Goal: Task Accomplishment & Management: Manage account settings

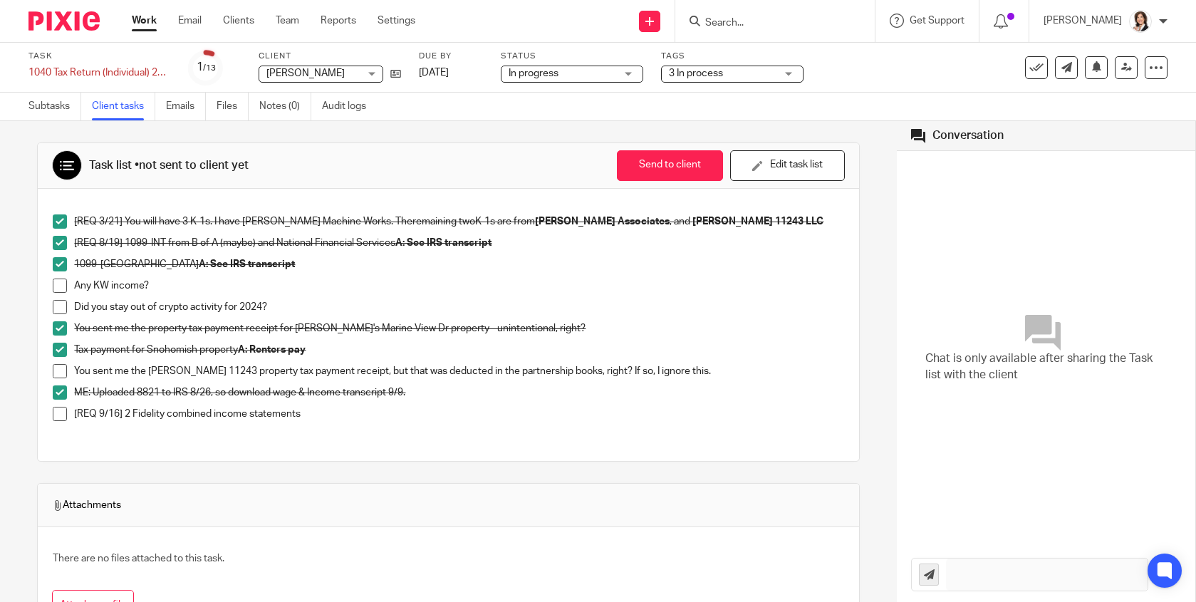
click at [737, 23] on input "Search" at bounding box center [768, 23] width 128 height 13
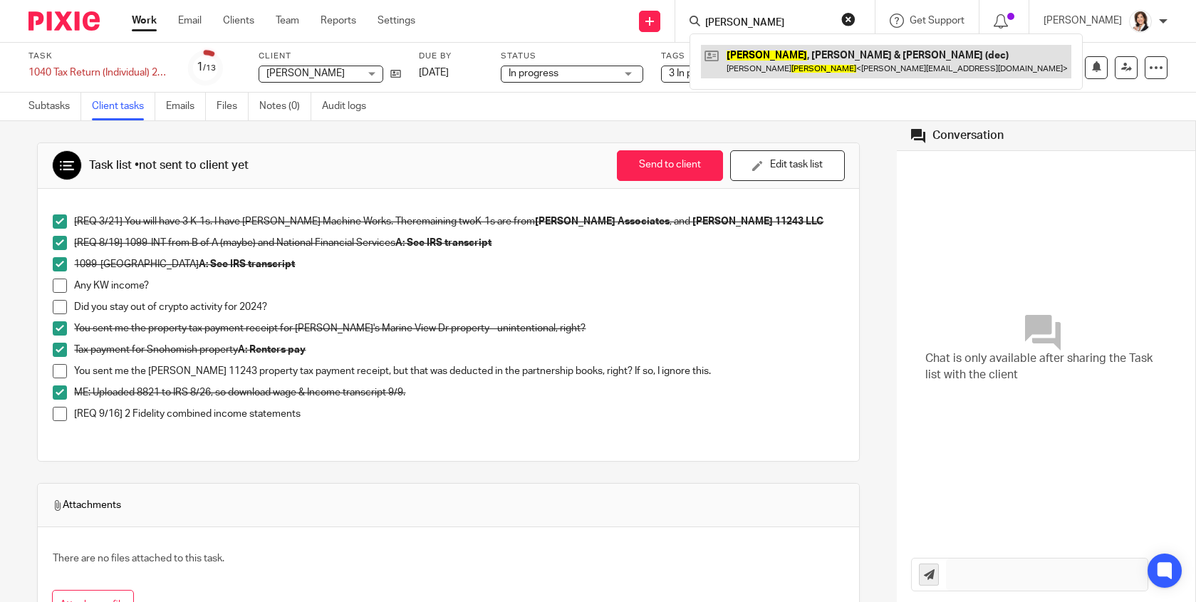
type input "broten"
click at [798, 65] on link at bounding box center [886, 61] width 370 height 33
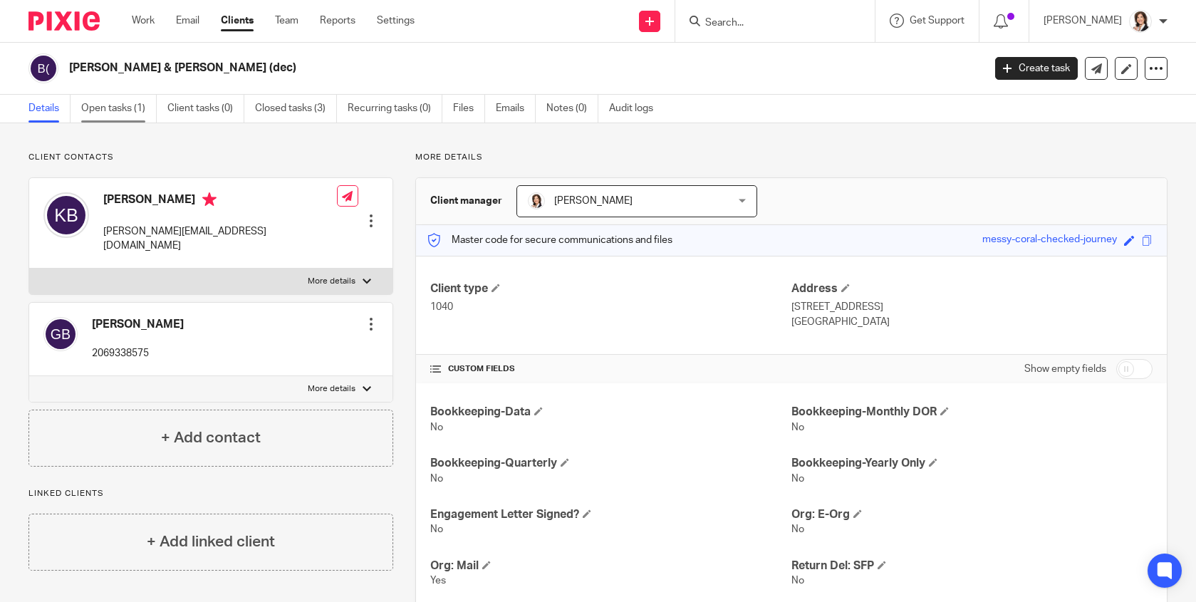
click at [91, 95] on link "Open tasks (1)" at bounding box center [119, 109] width 76 height 28
click at [90, 111] on link "Open tasks (1)" at bounding box center [119, 109] width 76 height 28
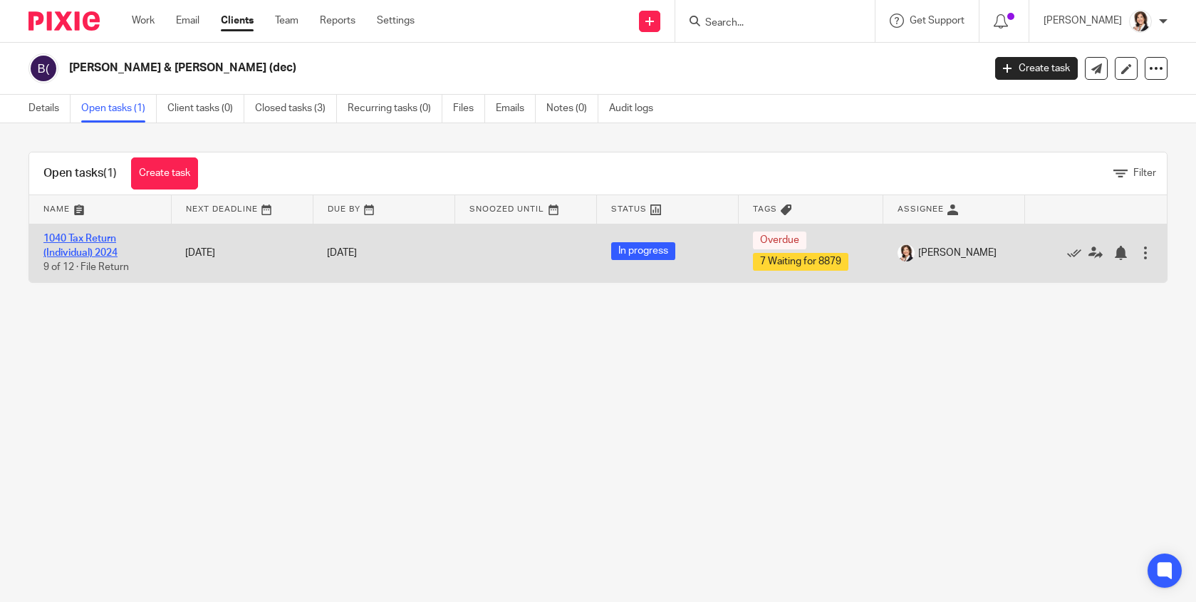
click at [68, 255] on link "1040 Tax Return (Individual) 2024" at bounding box center [80, 246] width 74 height 24
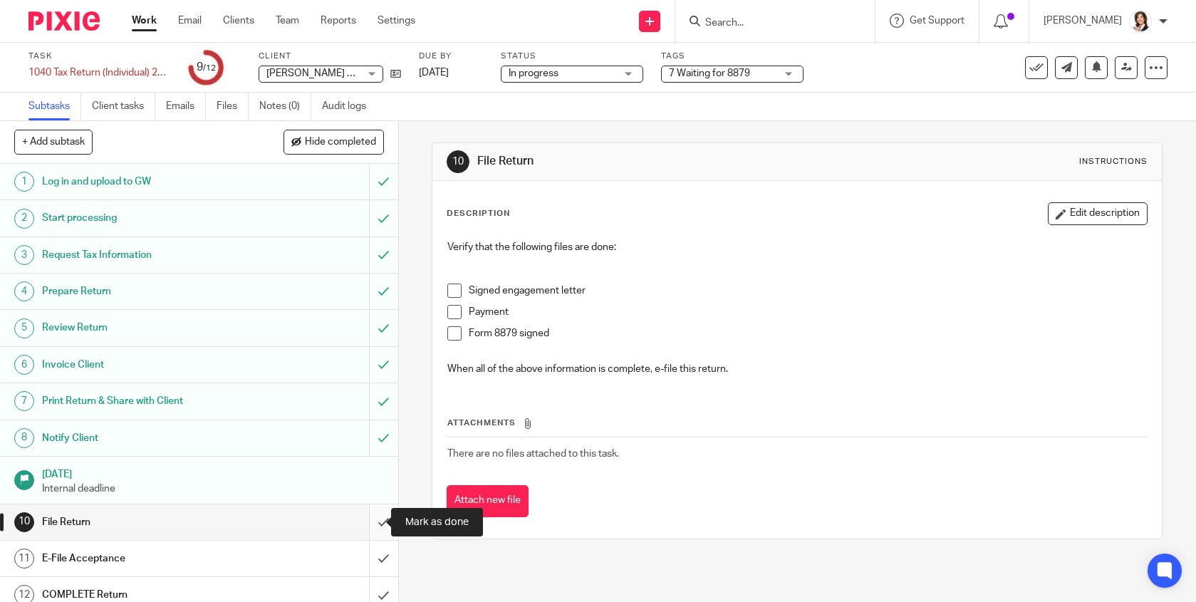
click at [370, 519] on input "submit" at bounding box center [199, 522] width 398 height 36
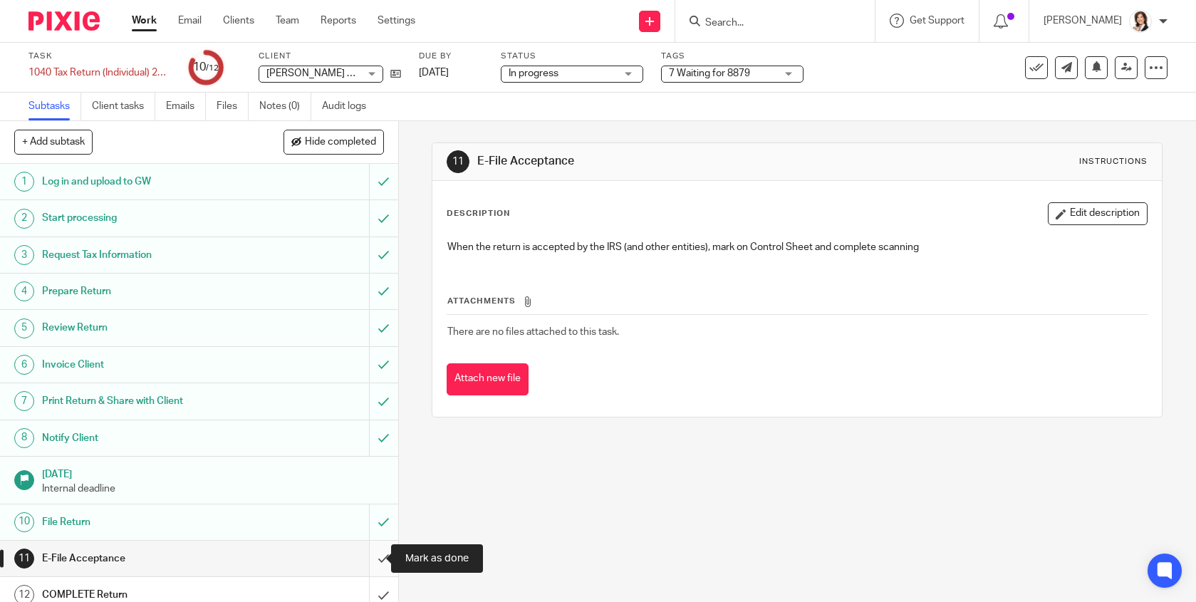
click at [365, 557] on input "submit" at bounding box center [199, 559] width 398 height 36
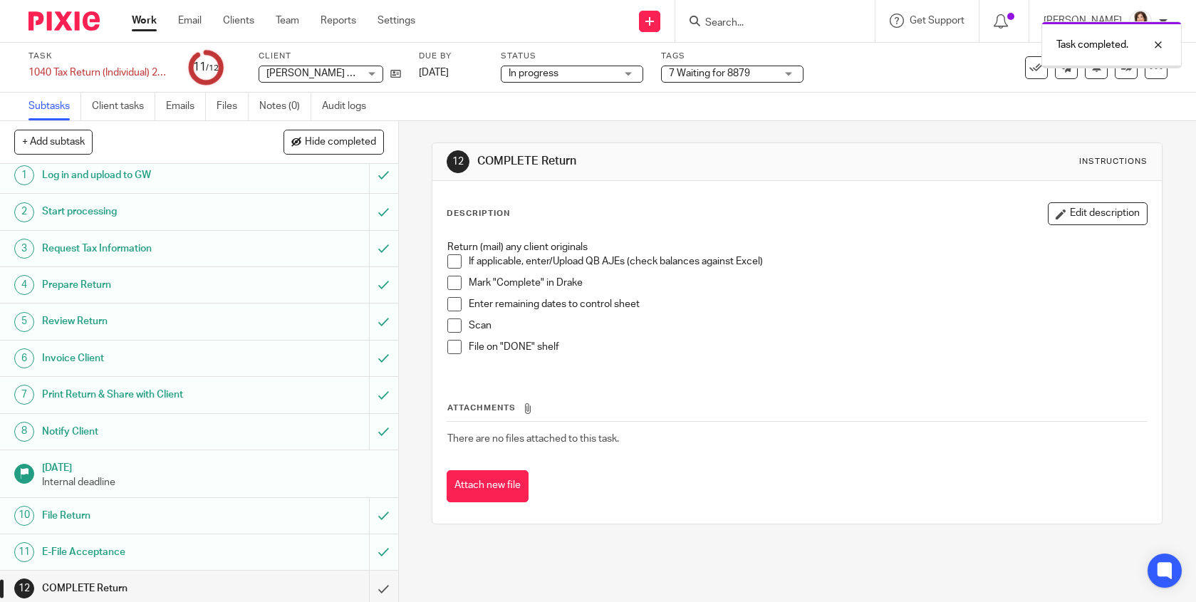
scroll to position [12, 0]
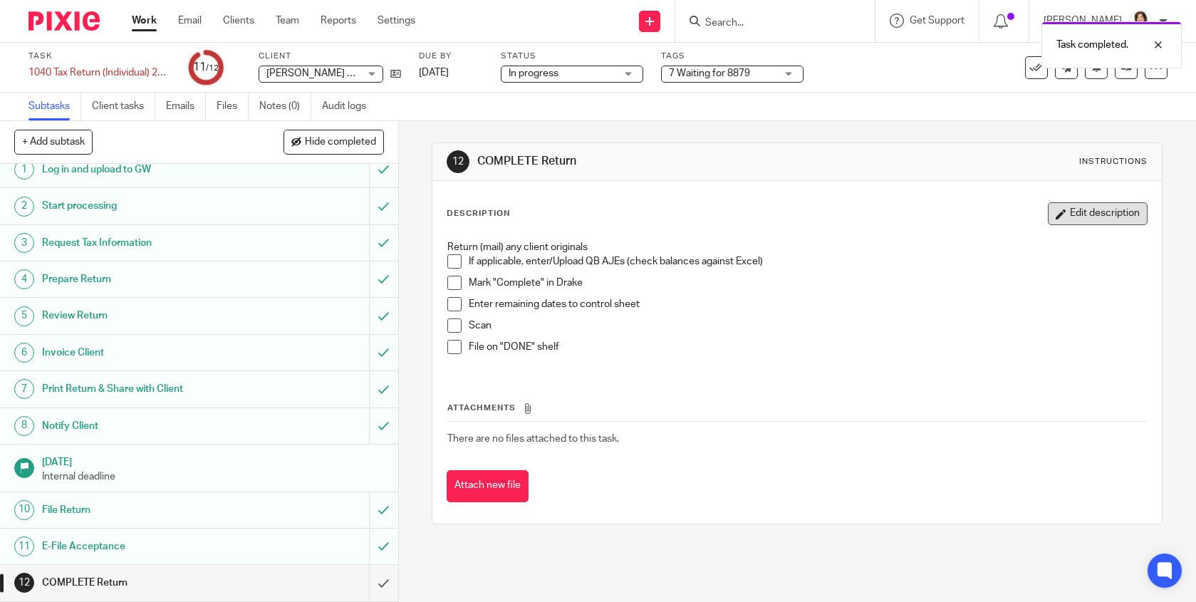
click at [1073, 214] on button "Edit description" at bounding box center [1098, 213] width 100 height 23
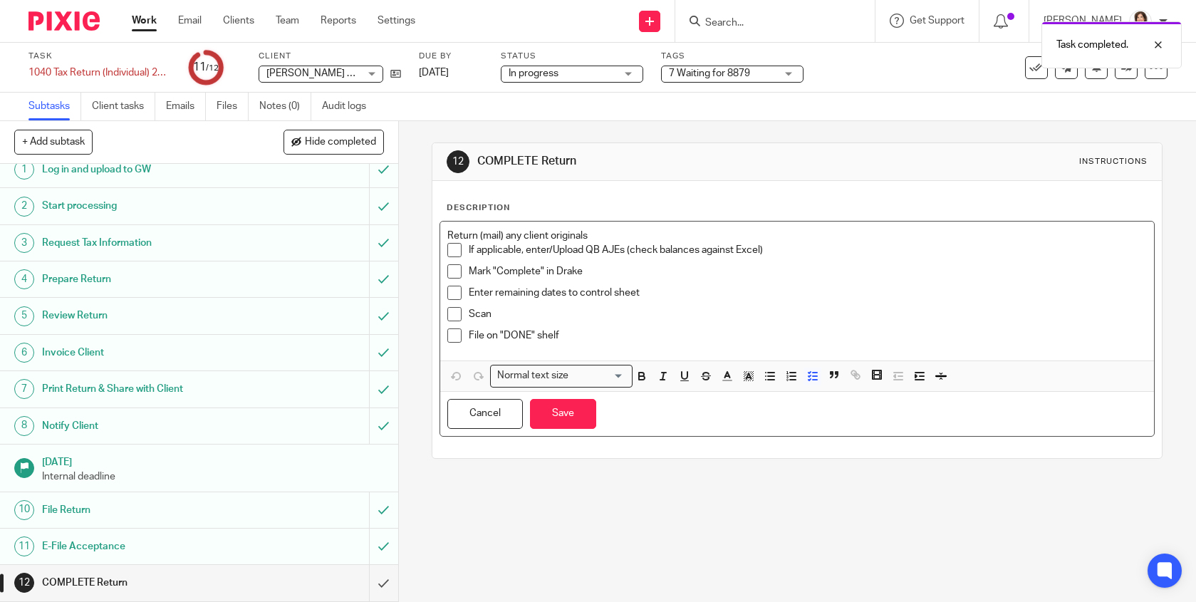
click at [745, 251] on p "If applicable, enter/Upload QB AJEs (check balances against Excel)" at bounding box center [808, 250] width 678 height 14
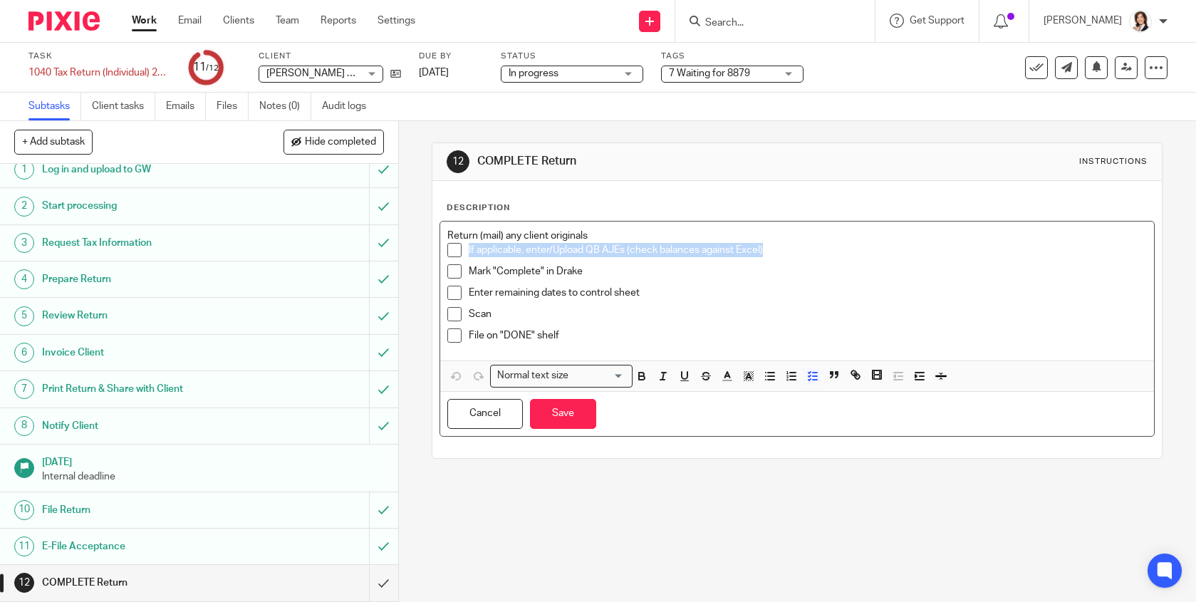
drag, startPoint x: 807, startPoint y: 251, endPoint x: 462, endPoint y: 255, distance: 344.9
click at [462, 255] on li "If applicable, enter/Upload QB AJEs (check balances against Excel)" at bounding box center [797, 253] width 700 height 21
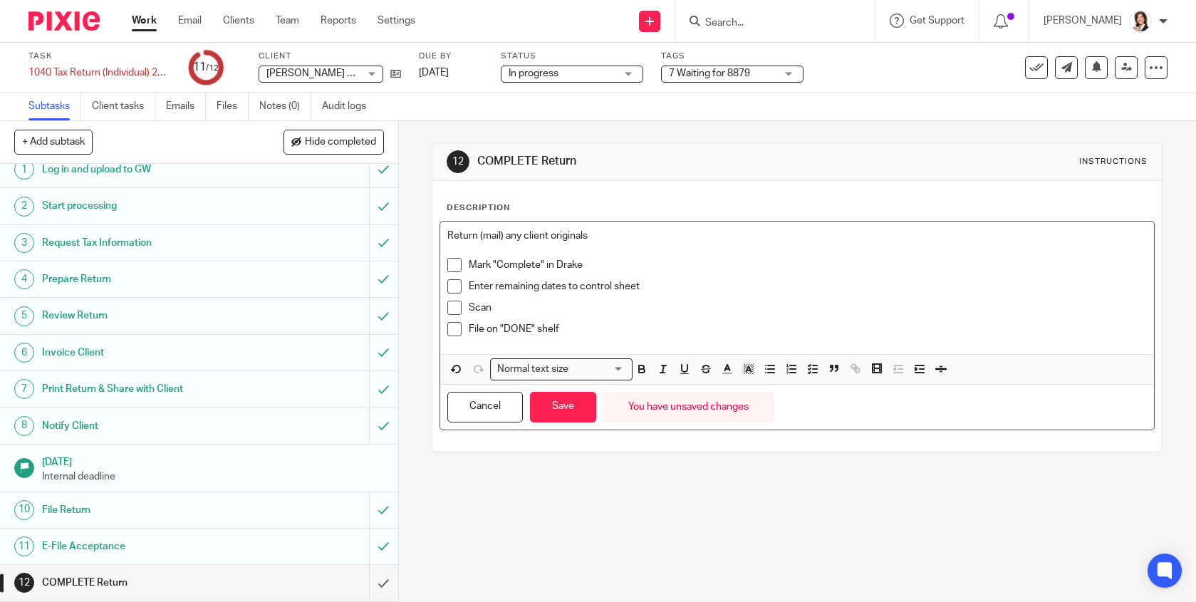
click at [451, 264] on span at bounding box center [454, 265] width 14 height 14
click at [449, 287] on span at bounding box center [454, 286] width 14 height 14
click at [447, 308] on span at bounding box center [454, 308] width 14 height 14
click at [449, 330] on span at bounding box center [454, 329] width 14 height 14
click at [561, 406] on button "Save" at bounding box center [563, 407] width 66 height 31
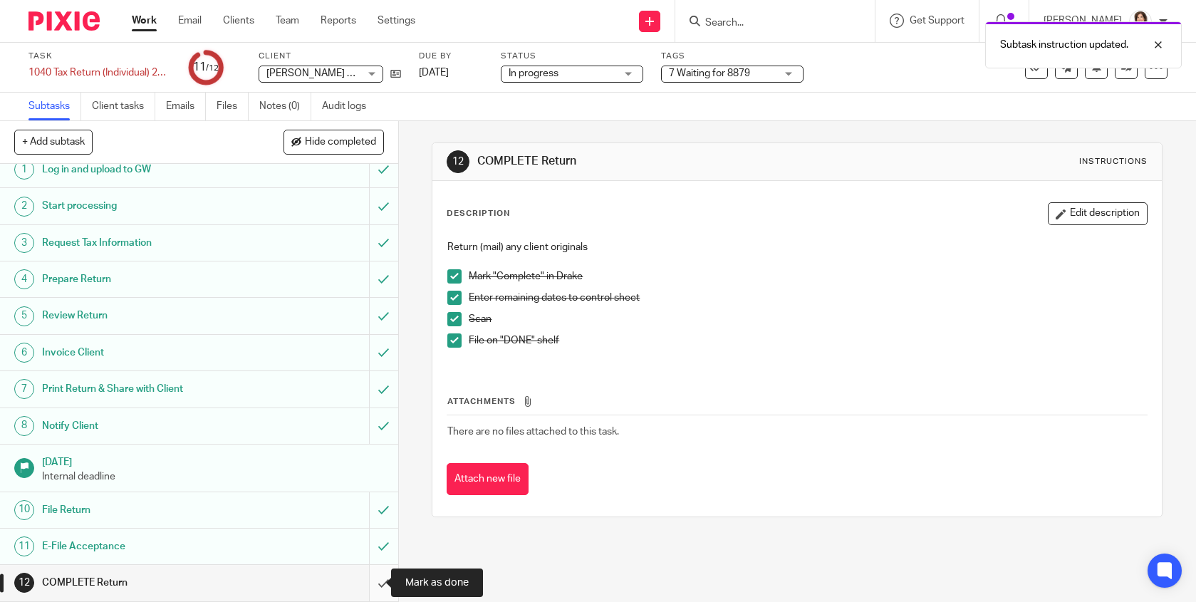
click at [370, 583] on input "submit" at bounding box center [199, 583] width 398 height 36
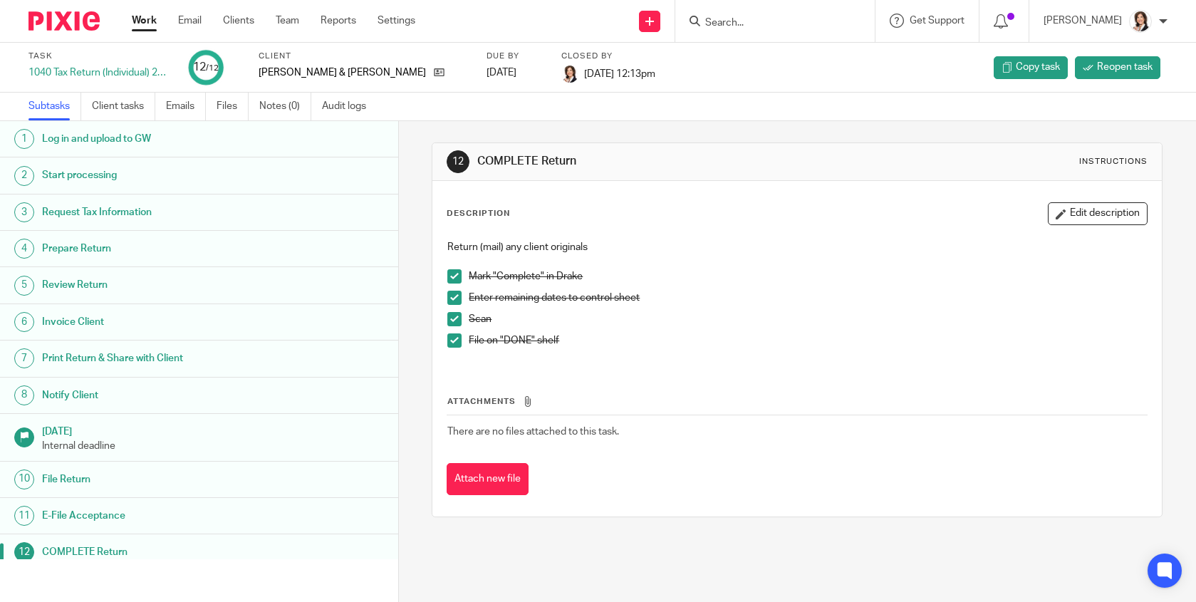
click at [724, 24] on input "Search" at bounding box center [768, 23] width 128 height 13
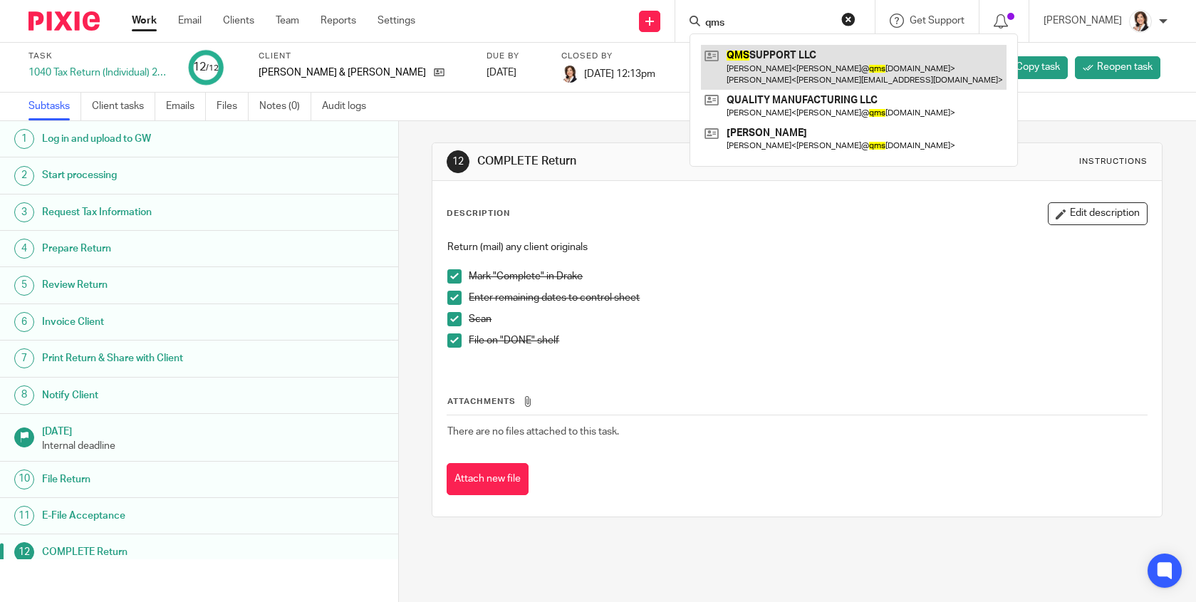
type input "qms"
click at [744, 71] on link at bounding box center [854, 67] width 306 height 44
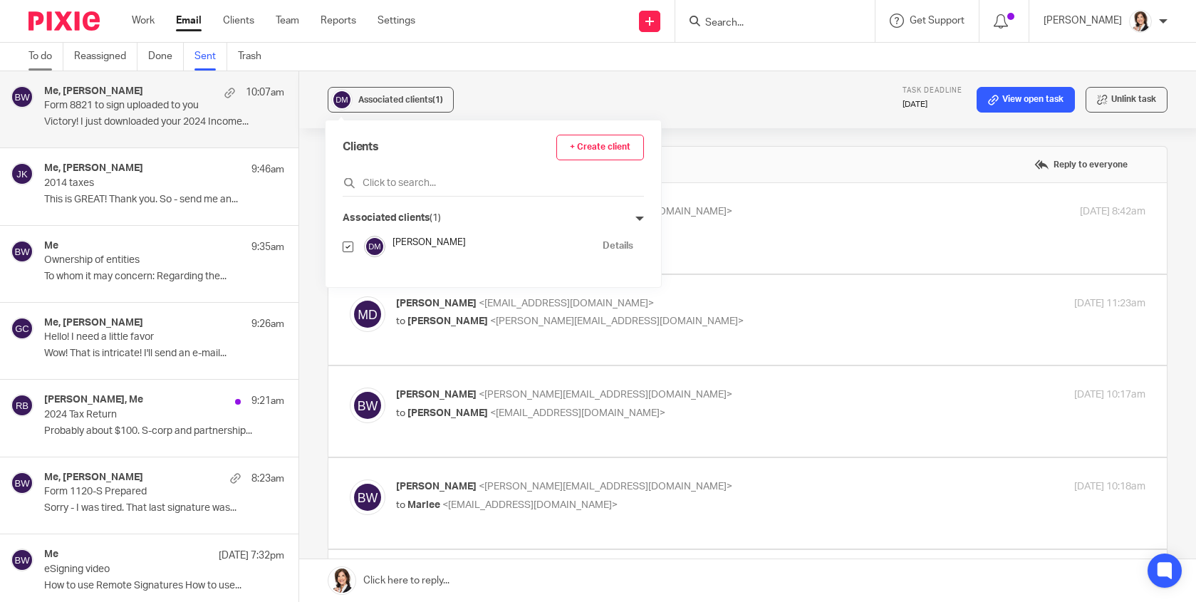
scroll to position [641, 0]
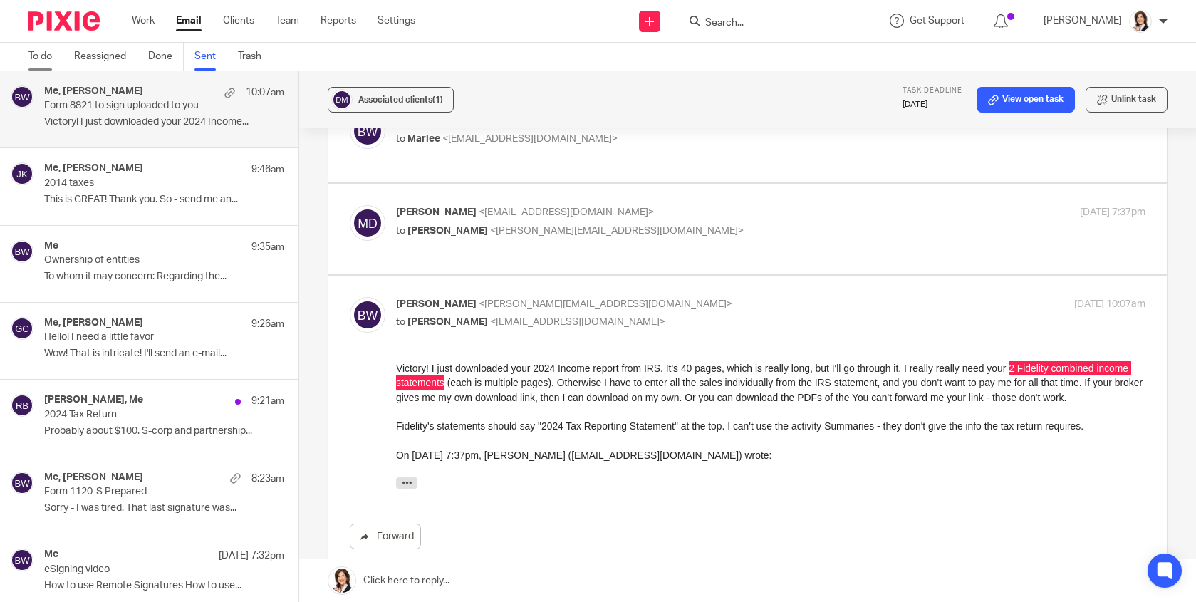
click at [47, 55] on link "To do" at bounding box center [45, 57] width 35 height 28
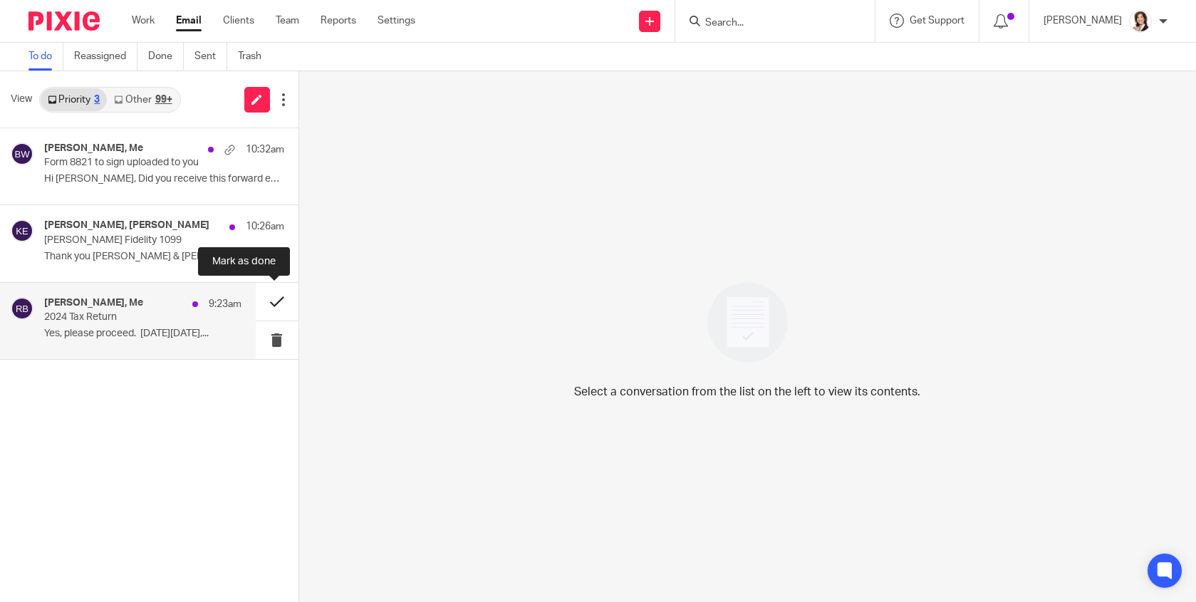
click at [275, 302] on button at bounding box center [277, 302] width 43 height 38
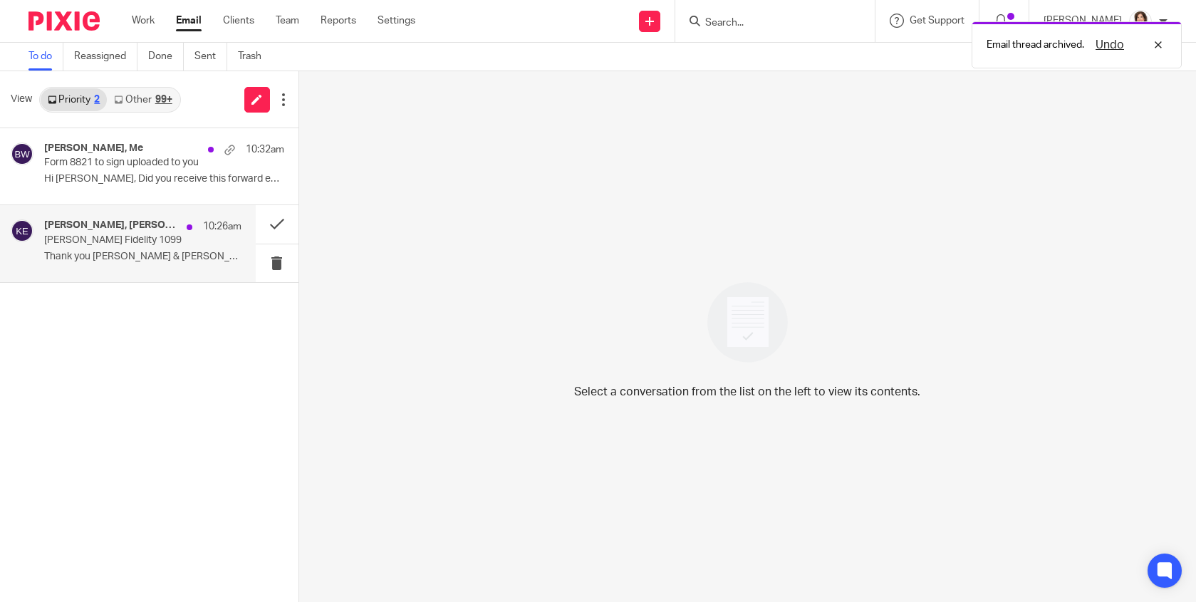
click at [107, 238] on p "[PERSON_NAME] Fidelity 1099" at bounding box center [122, 240] width 157 height 12
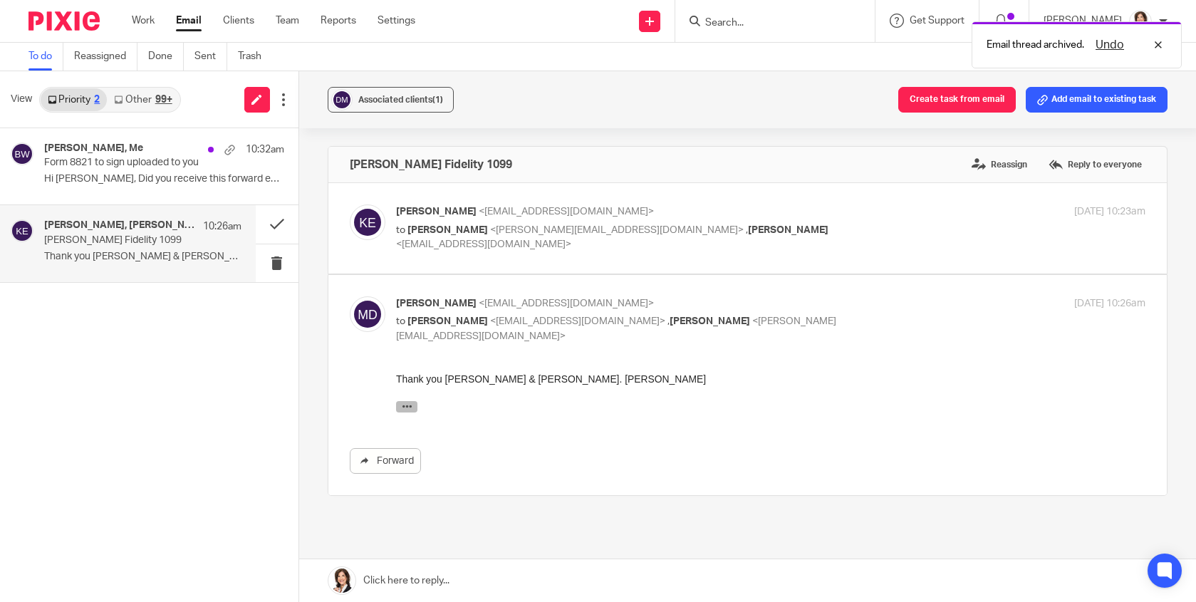
click at [401, 410] on icon "button" at bounding box center [406, 406] width 11 height 11
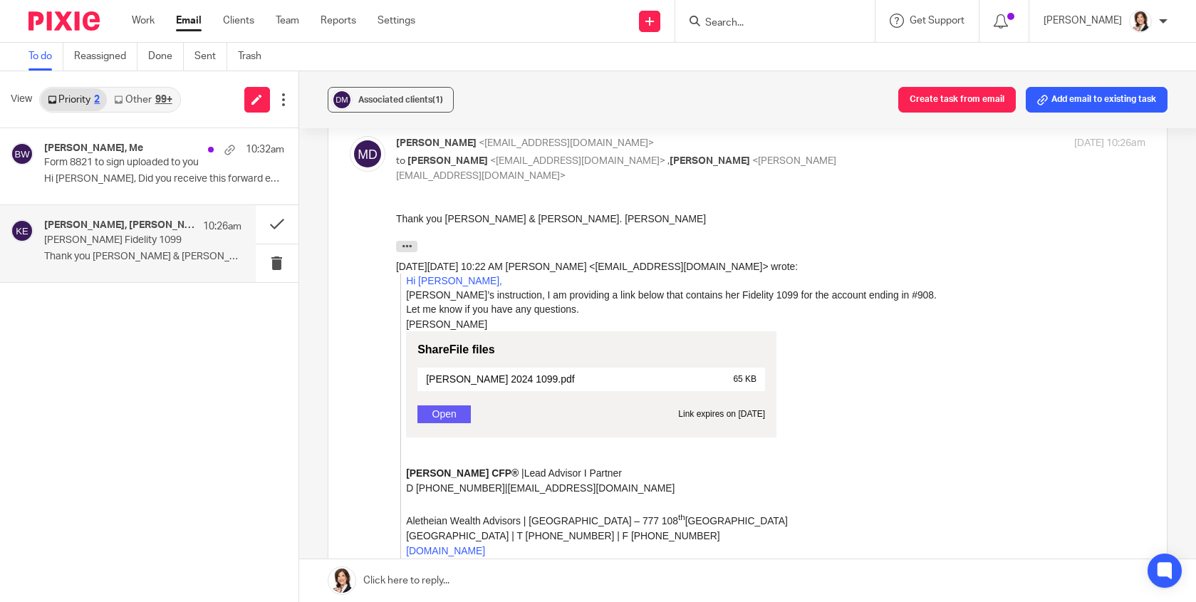
scroll to position [214, 0]
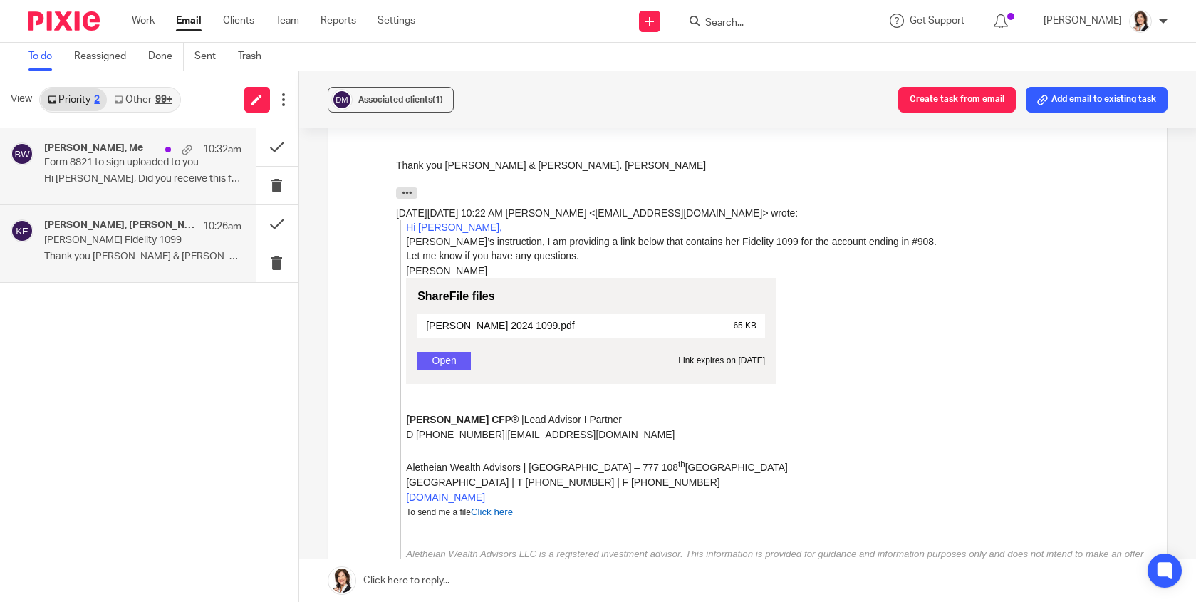
click at [120, 172] on div "[PERSON_NAME], Me 10:32am Form 8821 to sign uploaded to you Hi [PERSON_NAME], D…" at bounding box center [142, 166] width 197 height 48
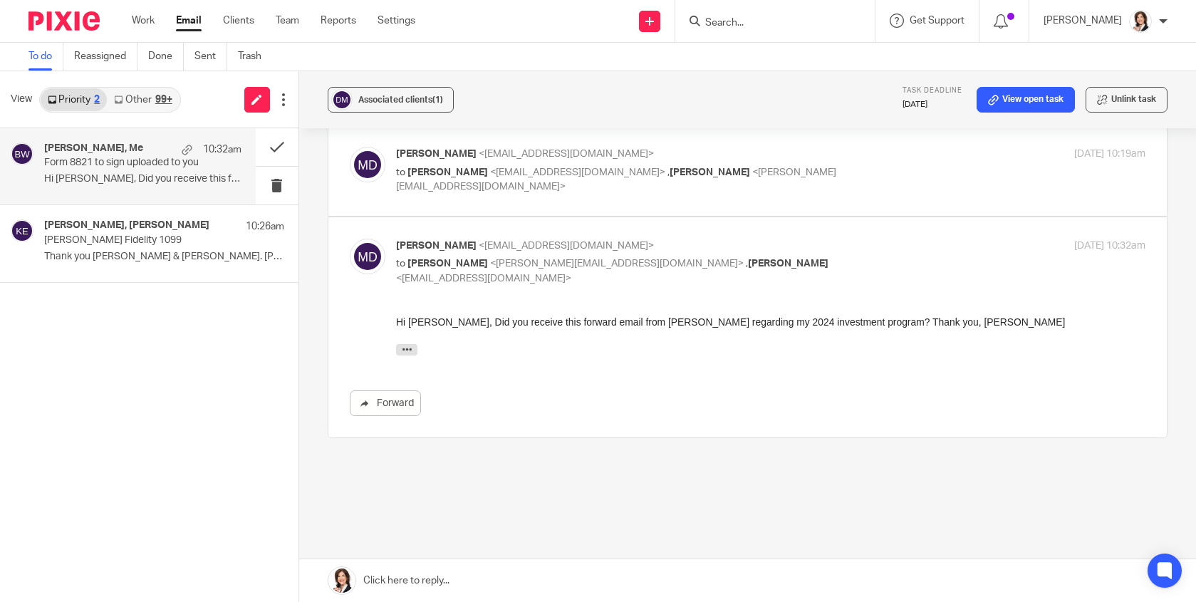
scroll to position [1069, 0]
click at [407, 346] on icon "button" at bounding box center [406, 346] width 11 height 11
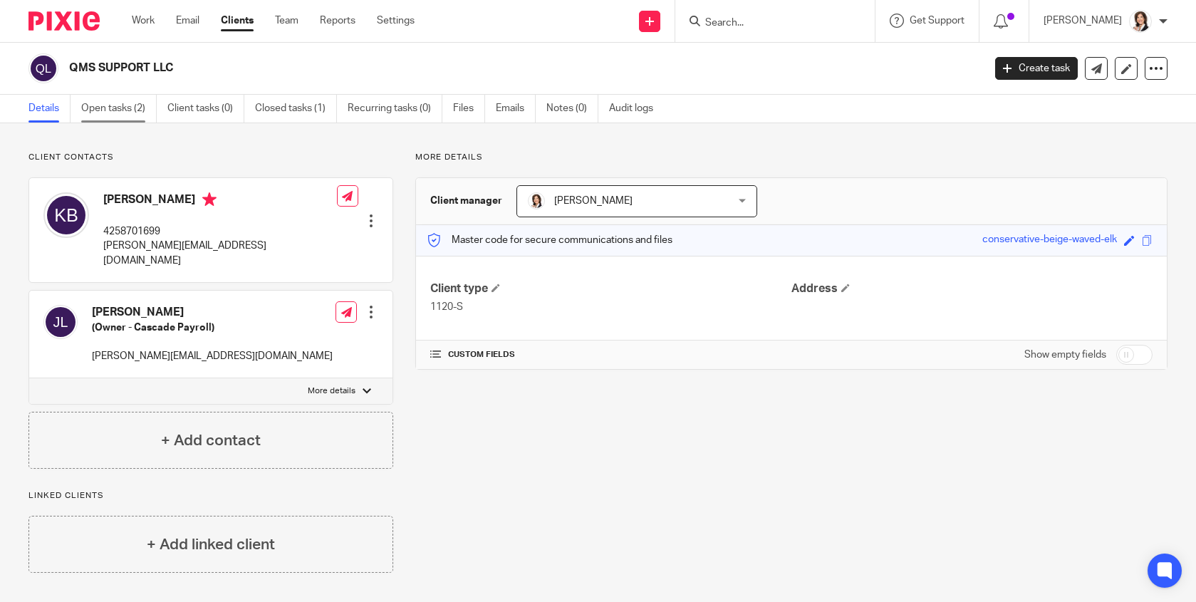
click at [118, 109] on link "Open tasks (2)" at bounding box center [119, 109] width 76 height 28
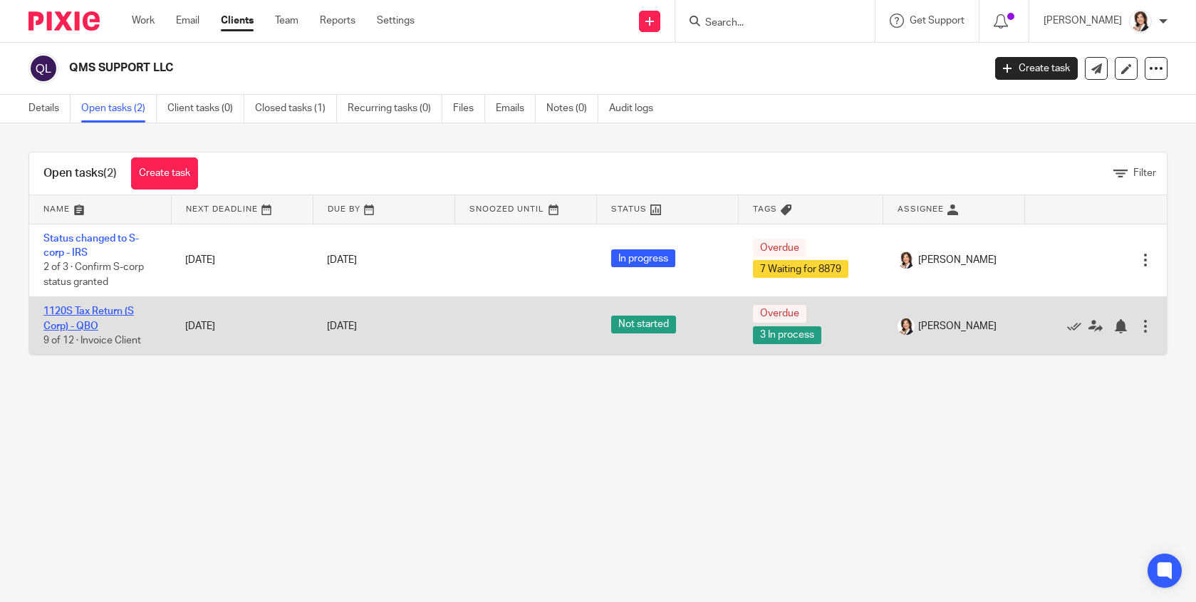
click at [90, 316] on link "1120S Tax Return (S Corp) - QBO" at bounding box center [88, 318] width 90 height 24
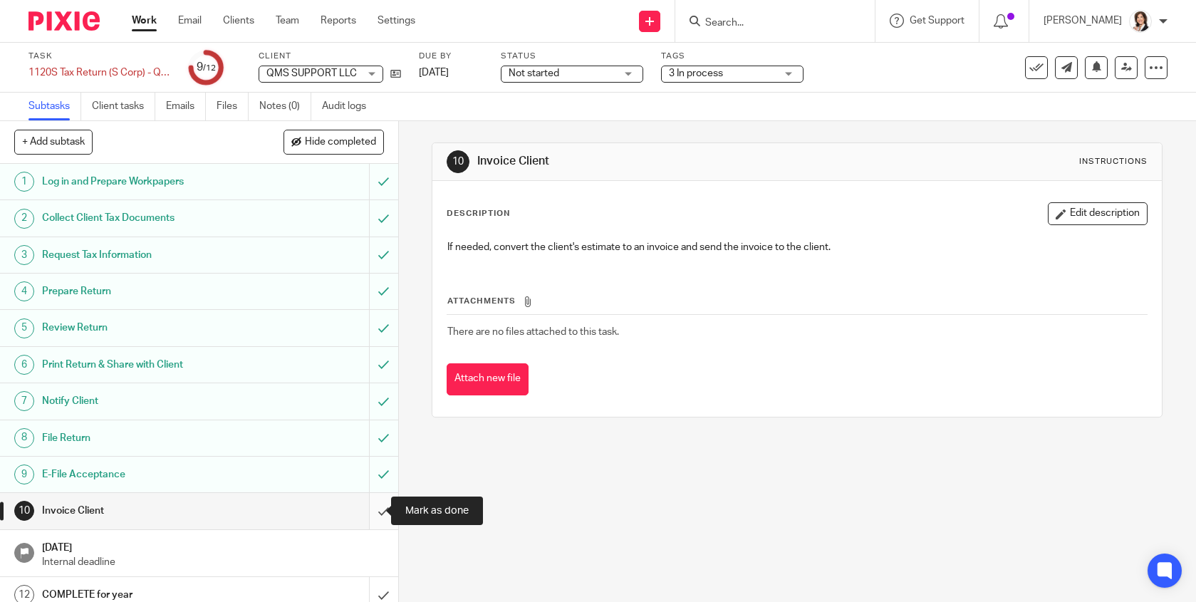
click at [369, 509] on input "submit" at bounding box center [199, 511] width 398 height 36
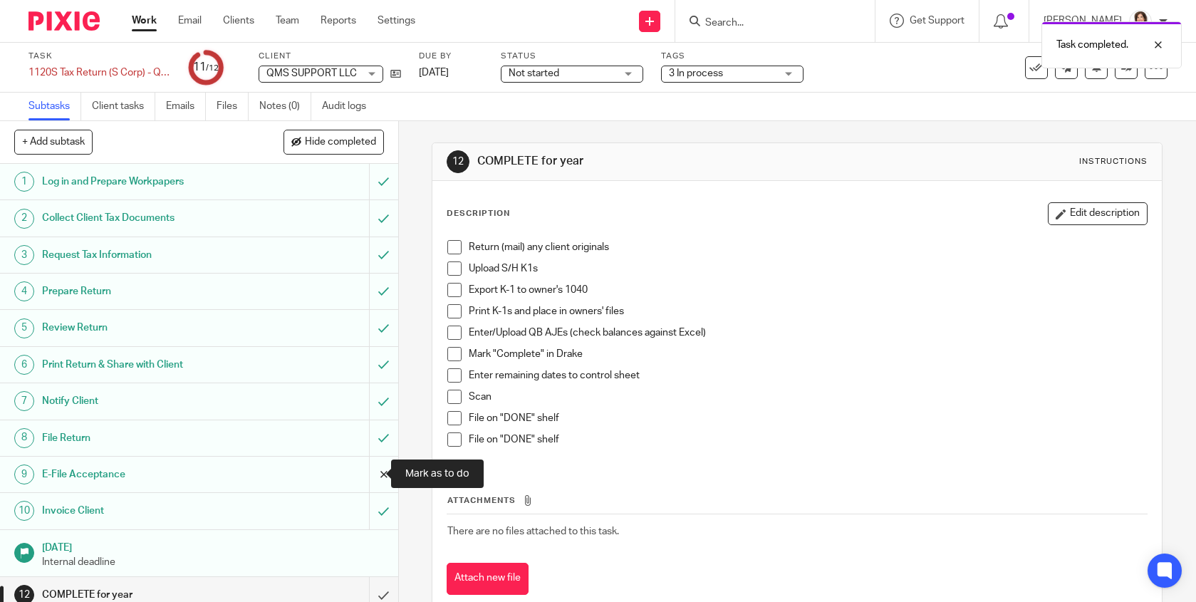
scroll to position [12, 0]
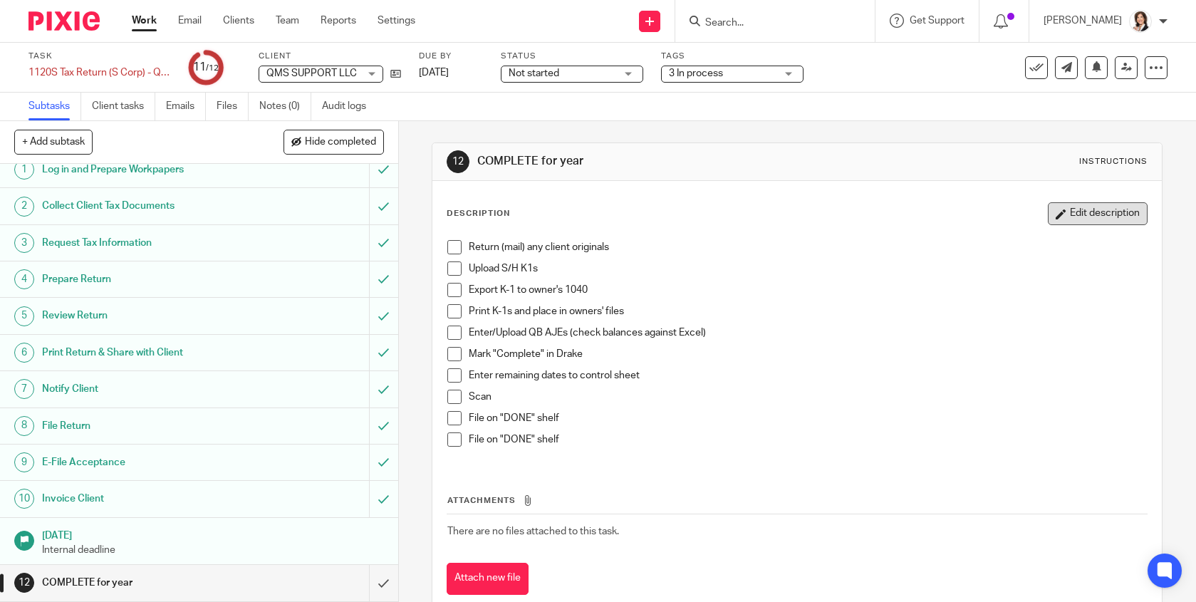
click at [1094, 210] on button "Edit description" at bounding box center [1098, 213] width 100 height 23
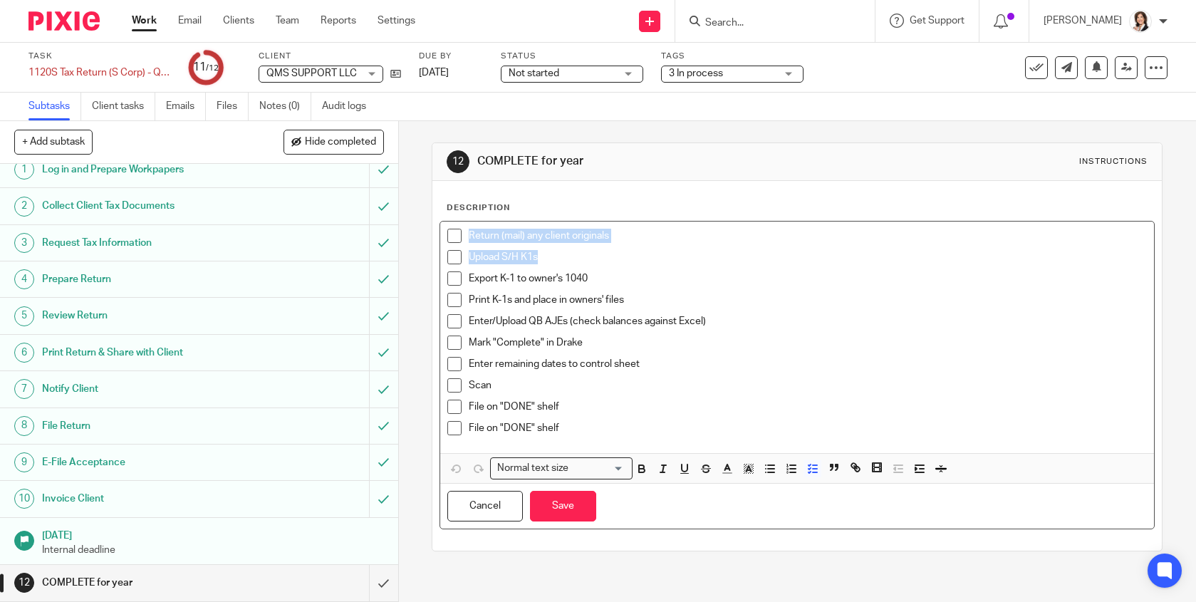
drag, startPoint x: 556, startPoint y: 256, endPoint x: 458, endPoint y: 233, distance: 100.4
click at [458, 233] on div "Return (mail) any client originals Upload S/H K1s Export K-1 to owner's 1040 Pr…" at bounding box center [797, 338] width 714 height 232
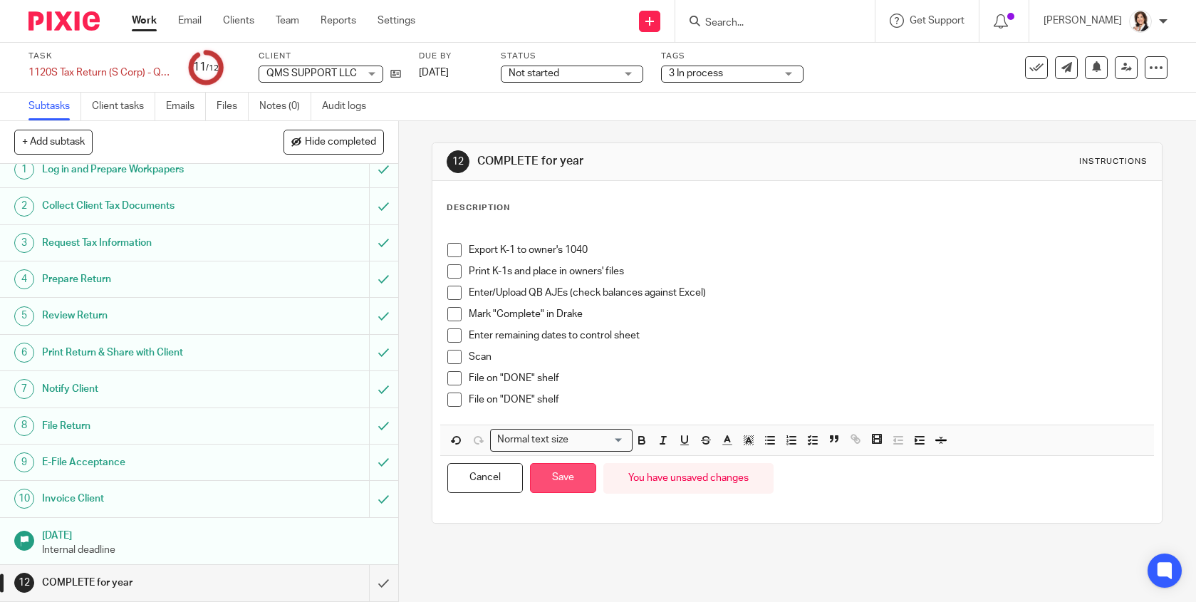
click at [556, 472] on button "Save" at bounding box center [563, 478] width 66 height 31
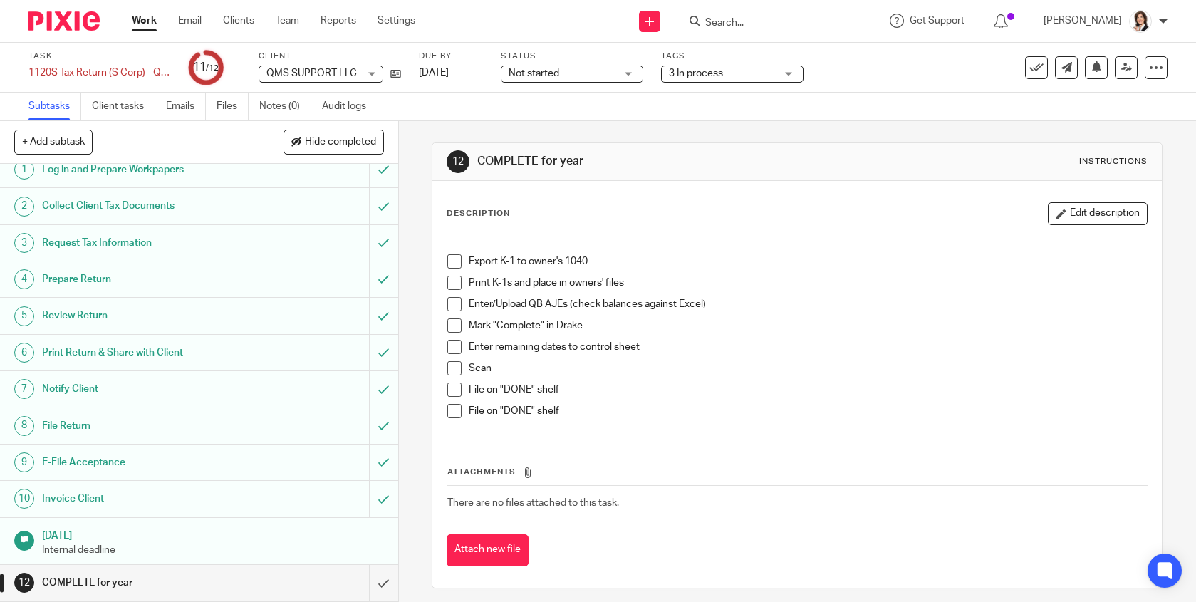
click at [447, 261] on span at bounding box center [454, 261] width 14 height 14
click at [447, 281] on span at bounding box center [454, 283] width 14 height 14
click at [452, 304] on span at bounding box center [454, 304] width 14 height 14
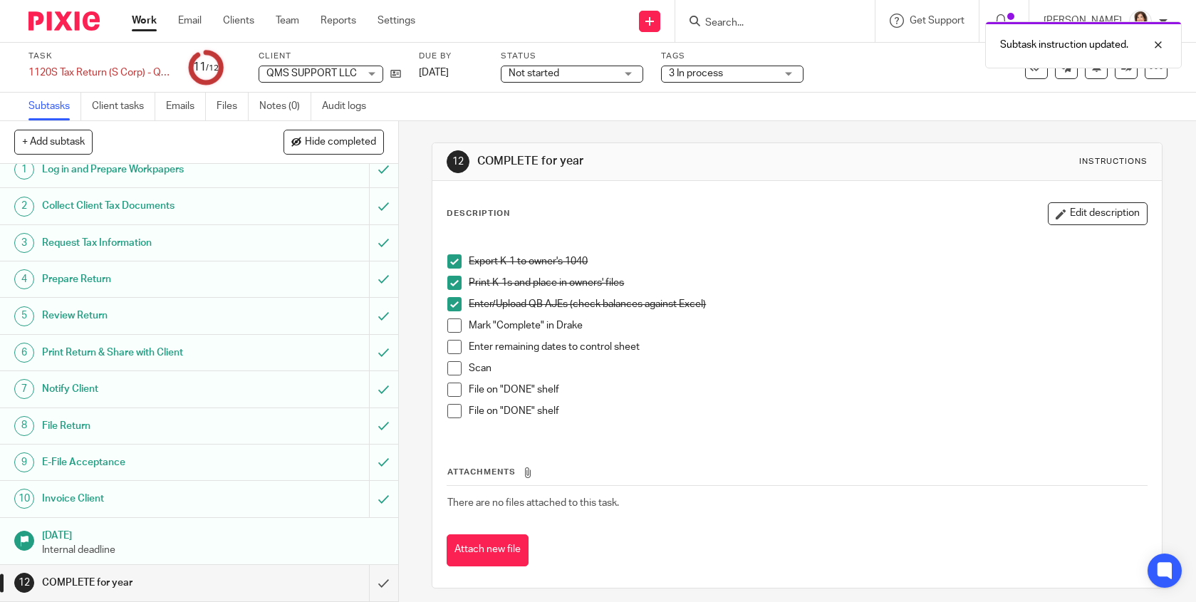
click at [452, 324] on span at bounding box center [454, 325] width 14 height 14
click at [451, 344] on span at bounding box center [454, 347] width 14 height 14
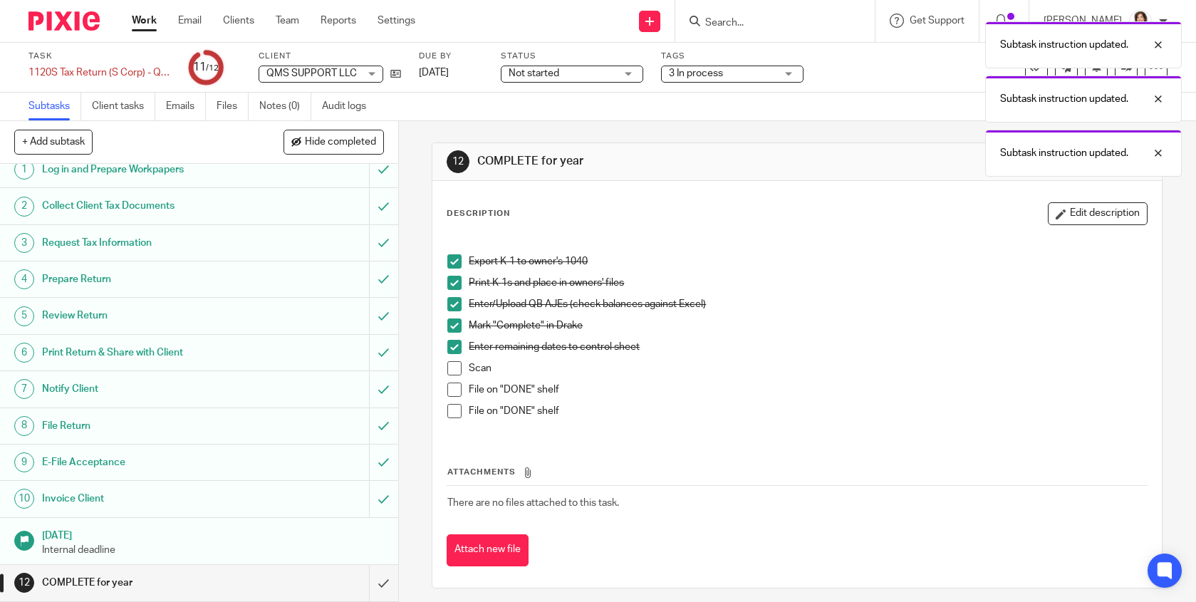
click at [449, 365] on span at bounding box center [454, 368] width 14 height 14
click at [452, 385] on span at bounding box center [454, 390] width 14 height 14
click at [1052, 217] on button "Edit description" at bounding box center [1098, 213] width 100 height 23
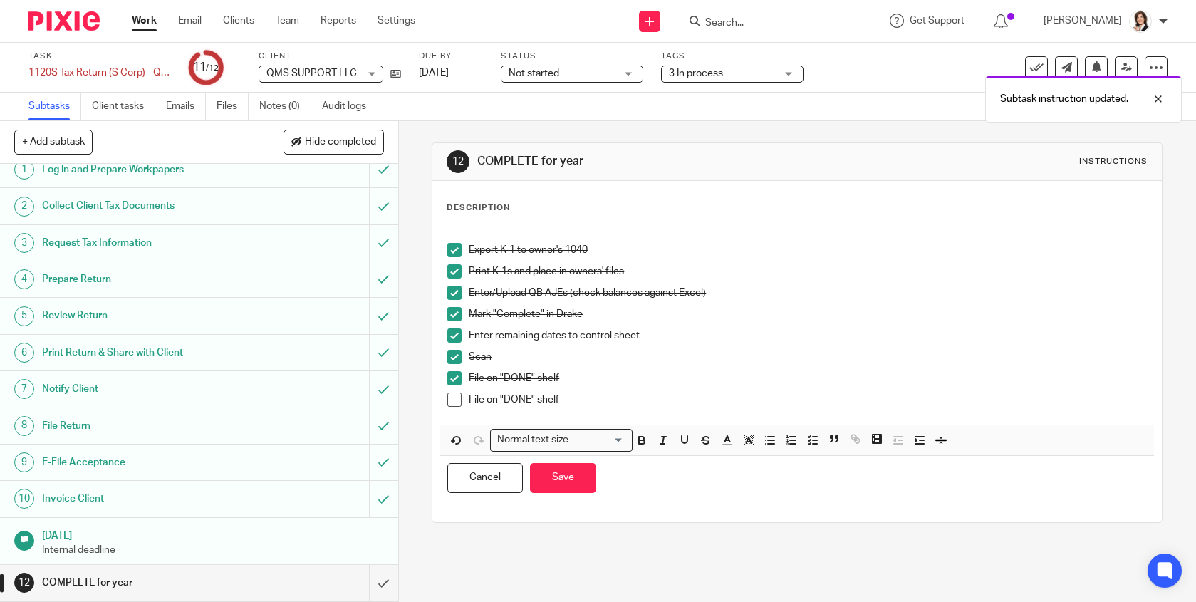
click at [517, 399] on p "File on "DONE" shelf" at bounding box center [808, 400] width 678 height 14
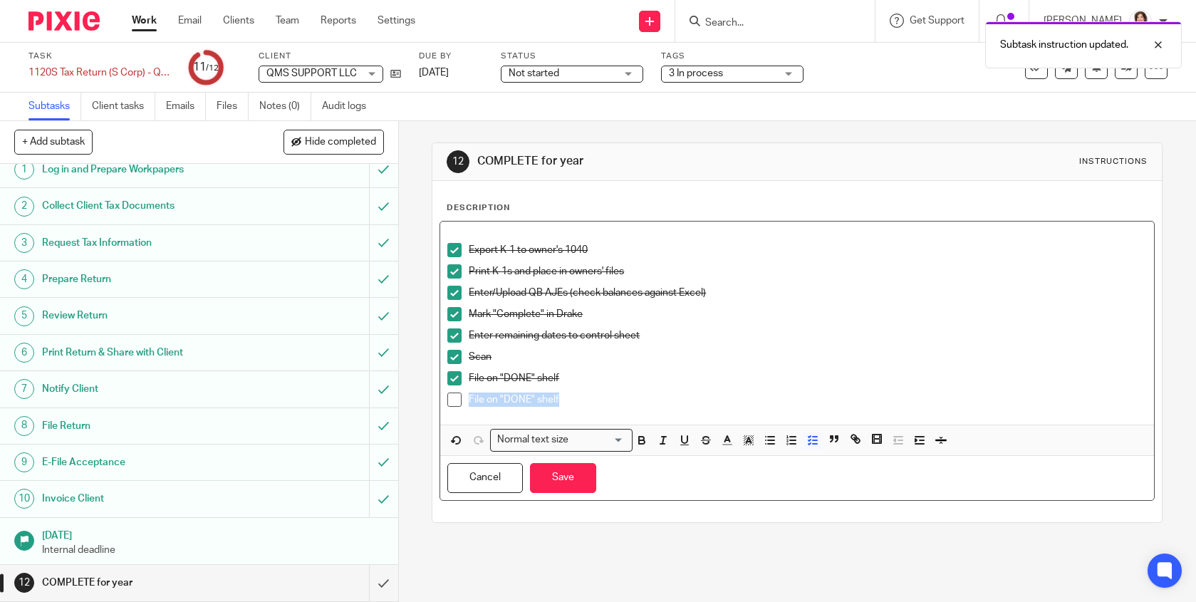
drag, startPoint x: 569, startPoint y: 402, endPoint x: 453, endPoint y: 400, distance: 116.1
click at [453, 400] on li "File on "DONE" shelf" at bounding box center [797, 403] width 700 height 21
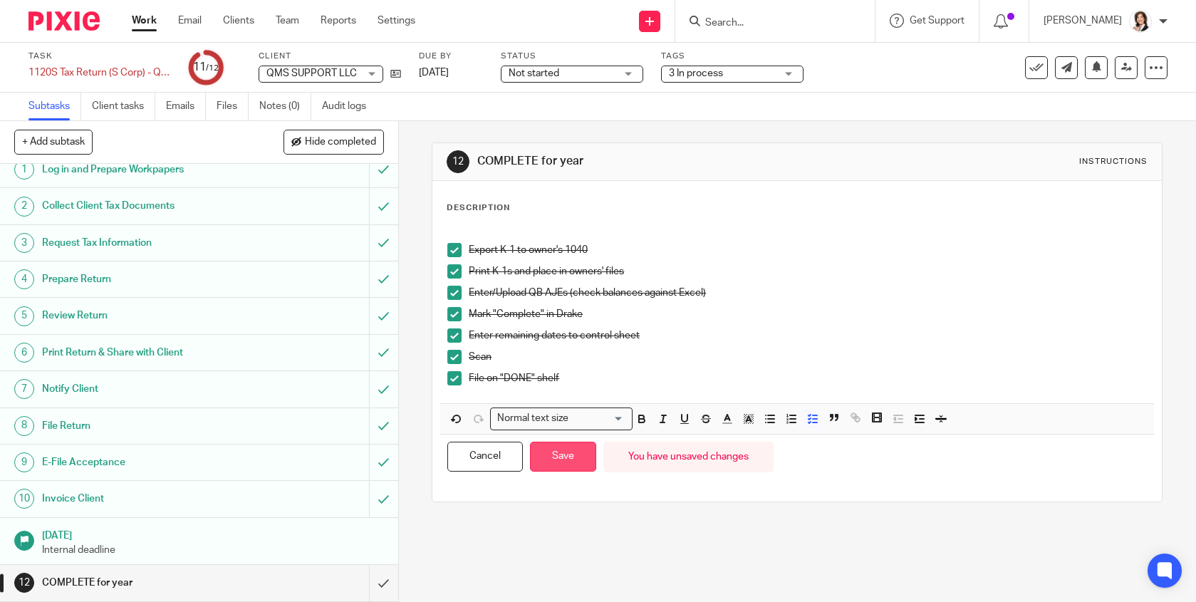
click at [559, 457] on button "Save" at bounding box center [563, 457] width 66 height 31
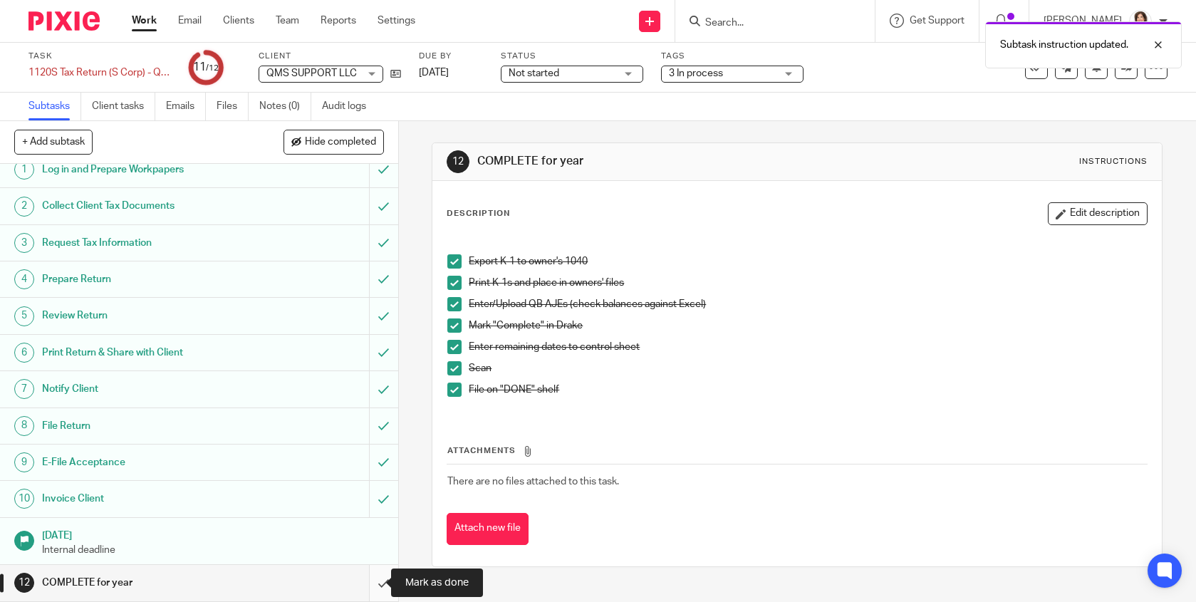
click at [372, 585] on input "submit" at bounding box center [199, 583] width 398 height 36
